Goal: Navigation & Orientation: Find specific page/section

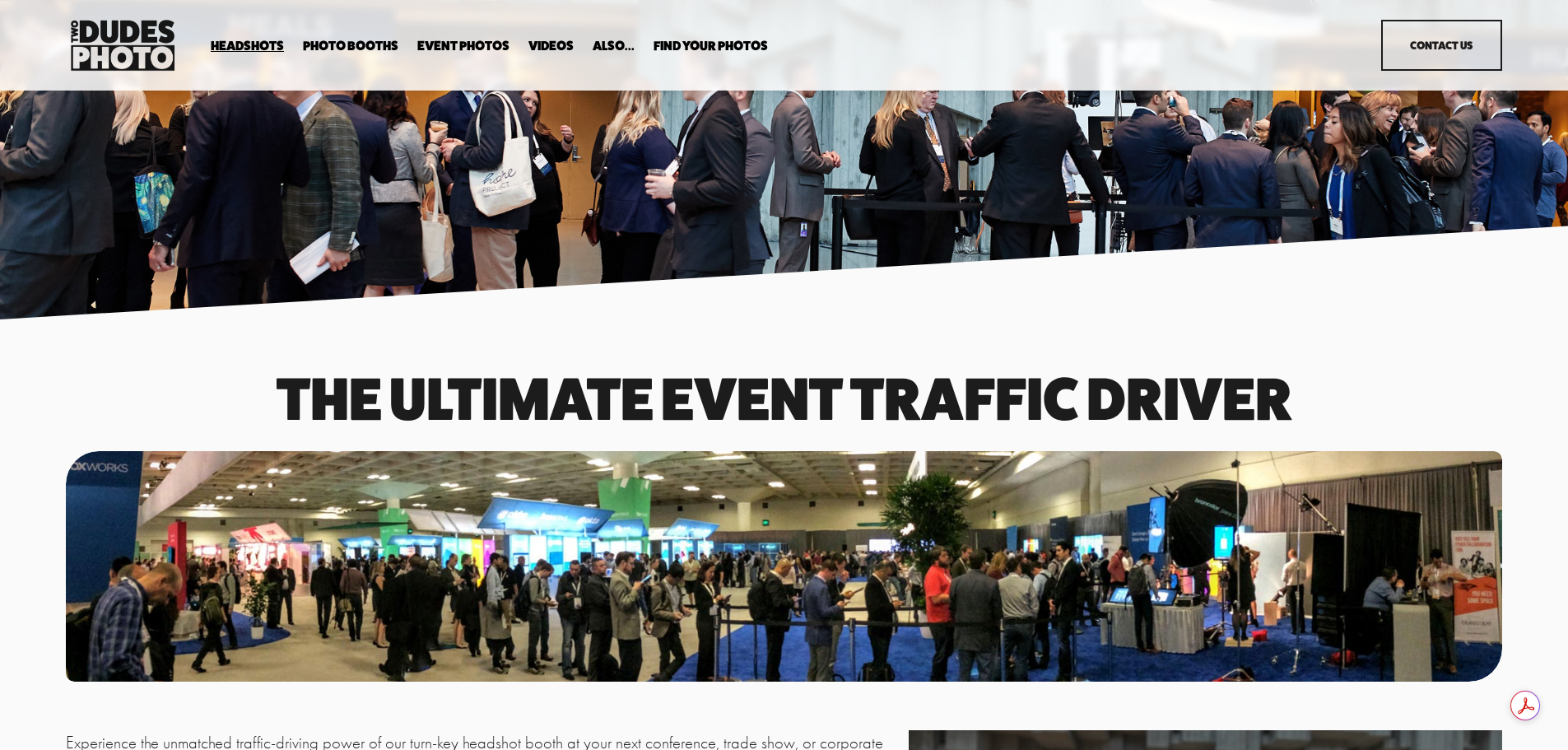
click at [478, 43] on link "Event Photos" at bounding box center [463, 47] width 92 height 16
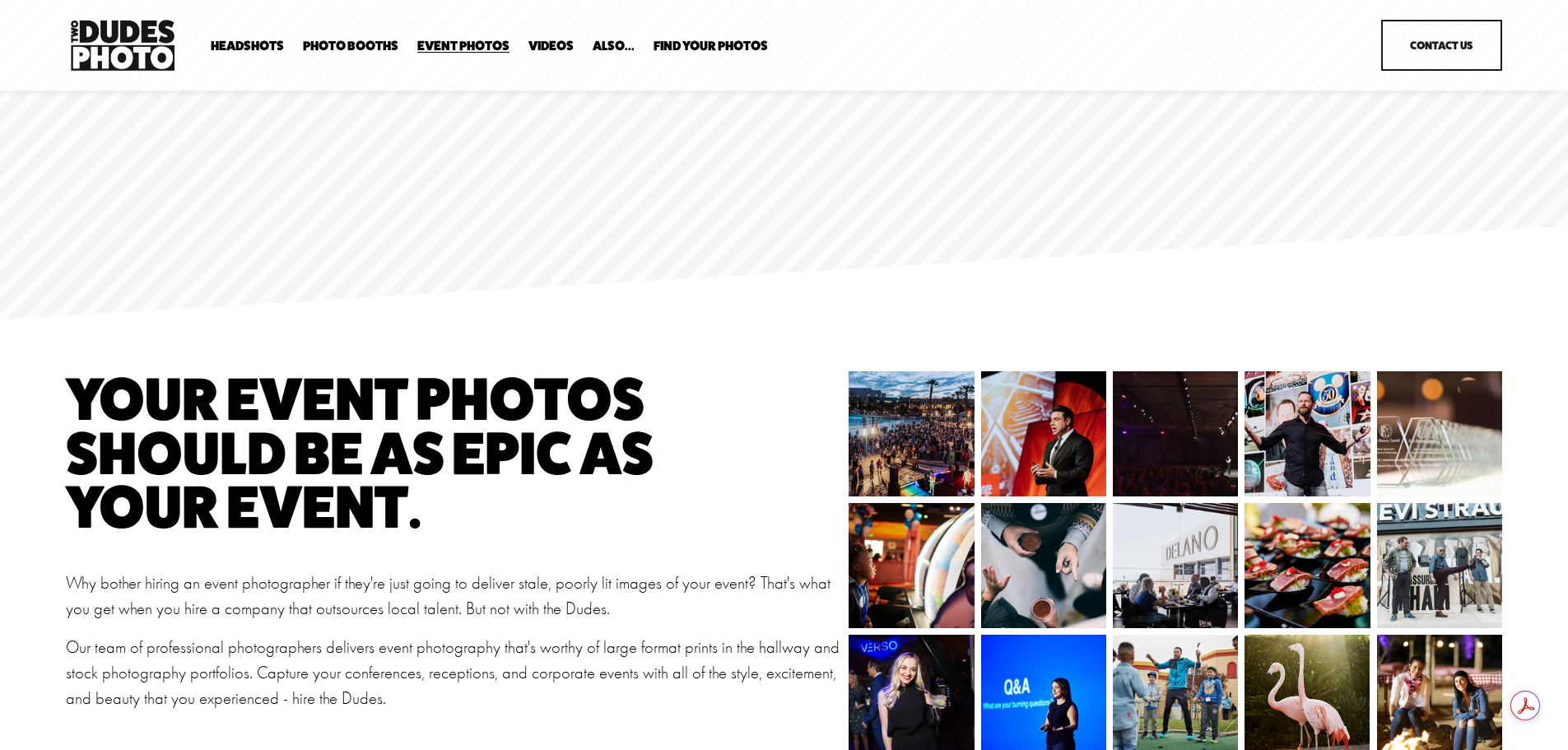
click at [325, 43] on span "Photo Booths" at bounding box center [350, 46] width 96 height 13
click at [325, 47] on span "Photo Booths" at bounding box center [350, 46] width 96 height 13
click at [0, 0] on span "Expo Headshots" at bounding box center [0, 0] width 0 height 0
